Goal: Check status: Check status

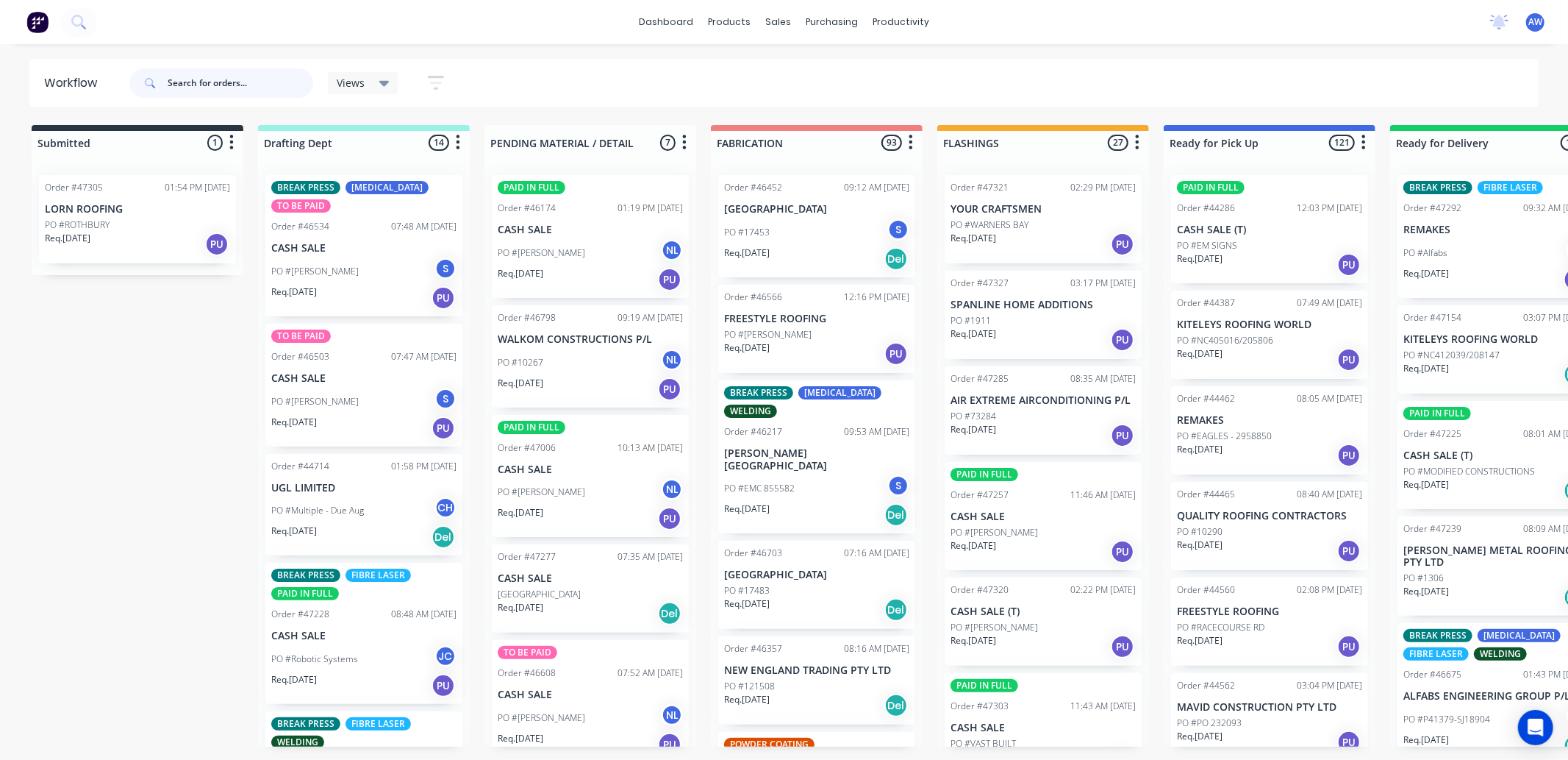
click at [208, 77] on input "text" at bounding box center [240, 82] width 146 height 29
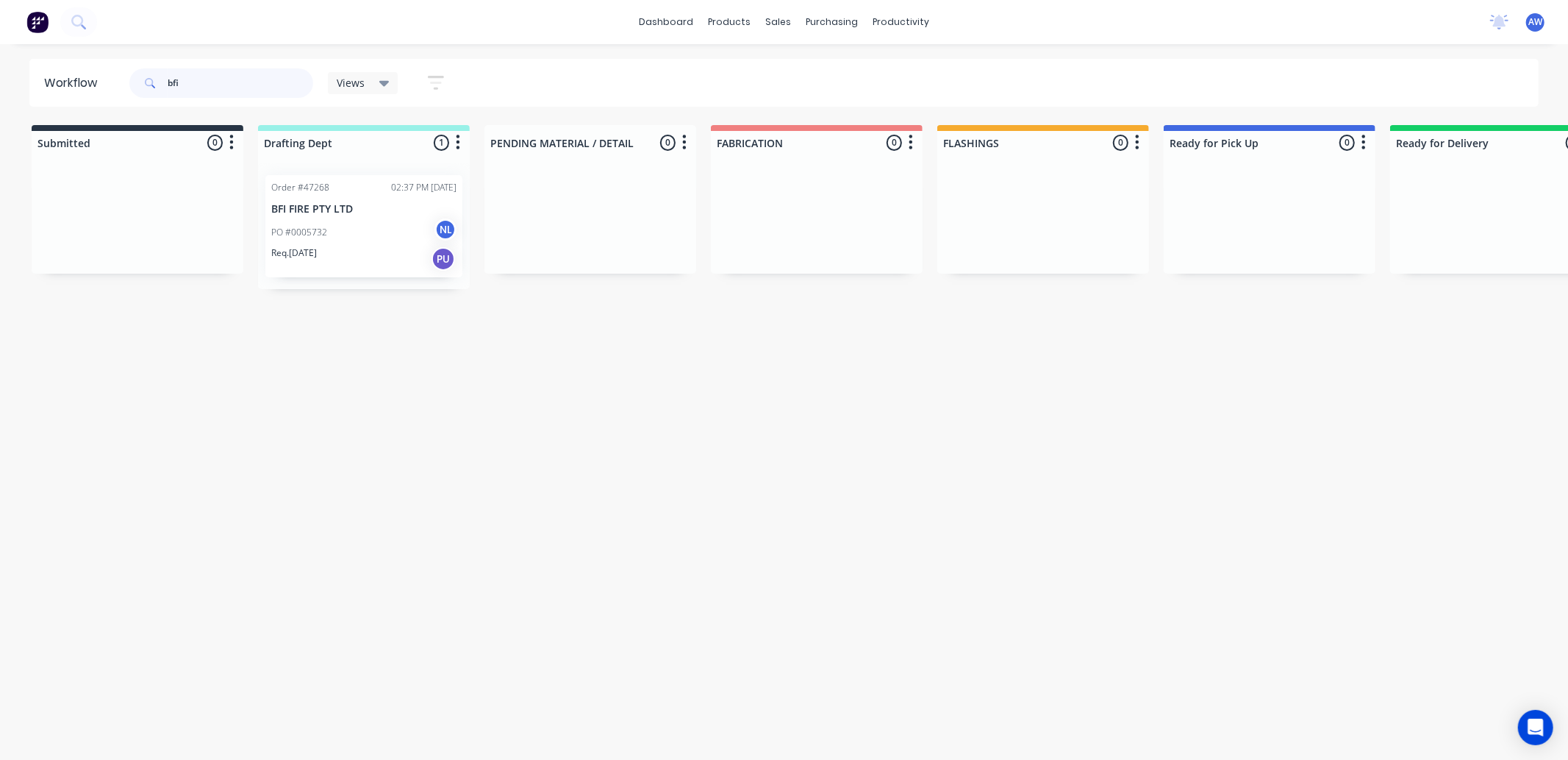
type input "bfi"
click at [347, 240] on div "PO #0005732 NL" at bounding box center [364, 233] width 185 height 28
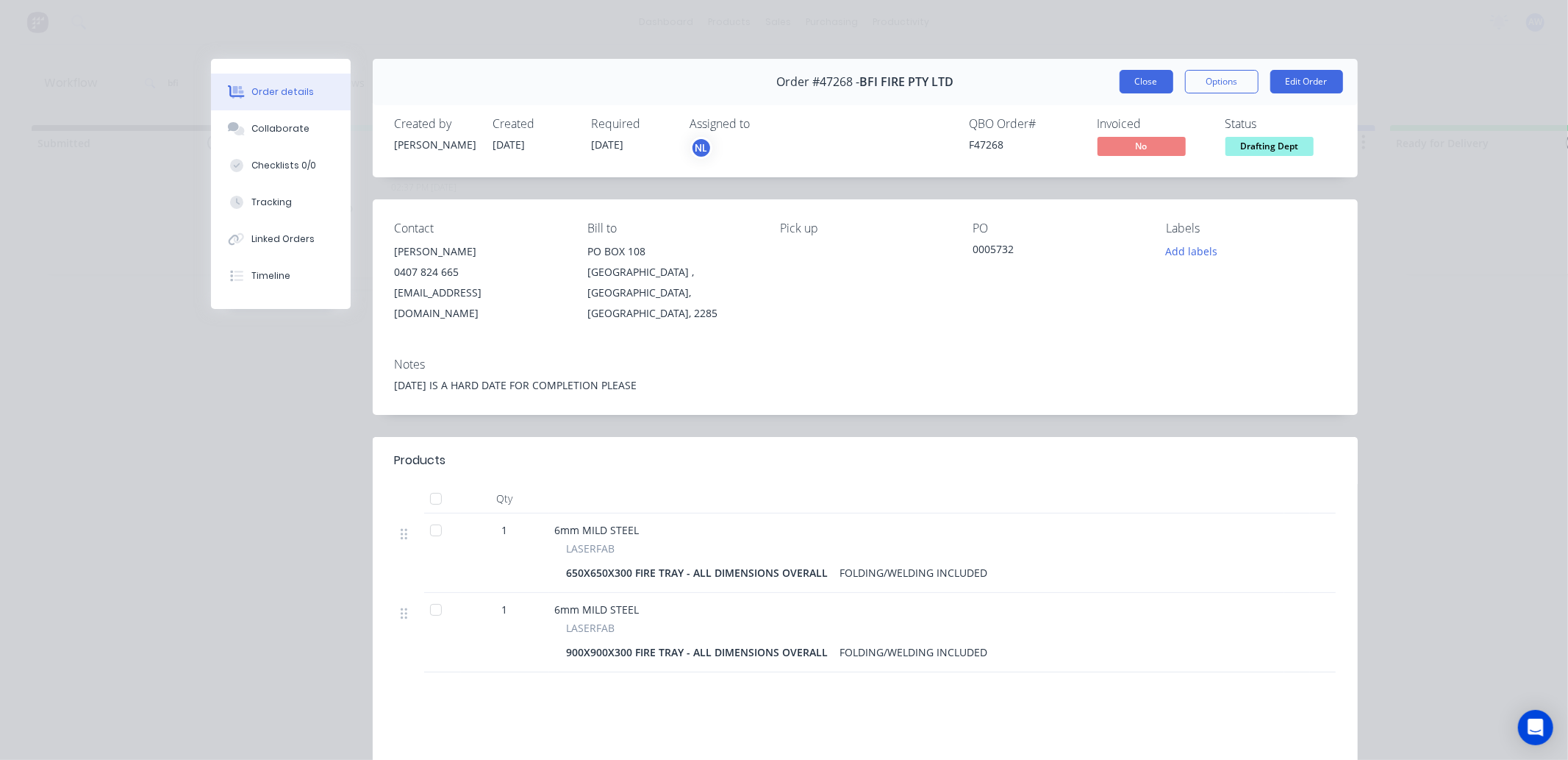
drag, startPoint x: 1144, startPoint y: 76, endPoint x: 1059, endPoint y: 146, distance: 110.1
click at [1144, 77] on button "Close" at bounding box center [1146, 81] width 54 height 24
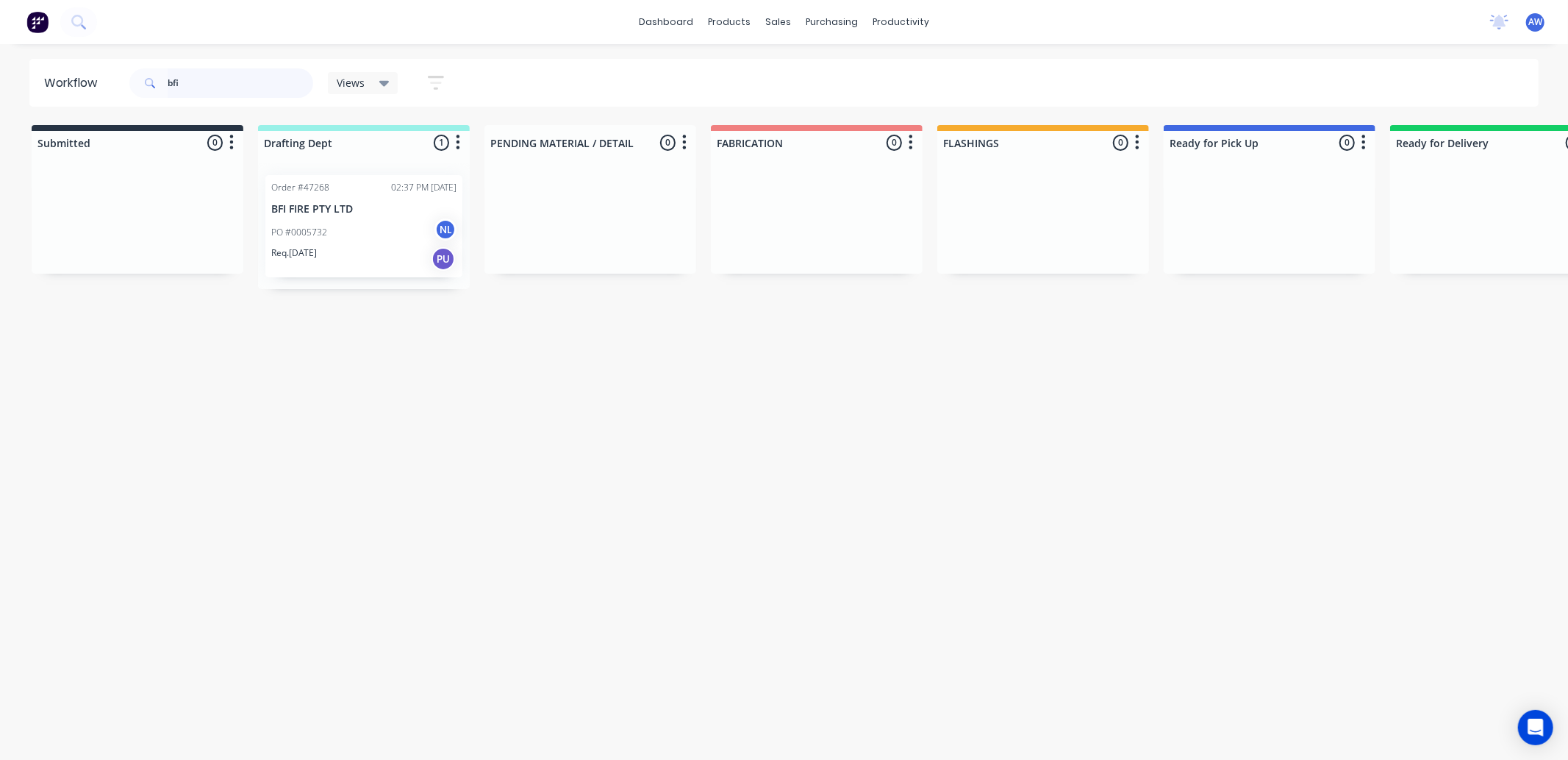
scroll to position [0, 884]
